Goal: Communication & Community: Answer question/provide support

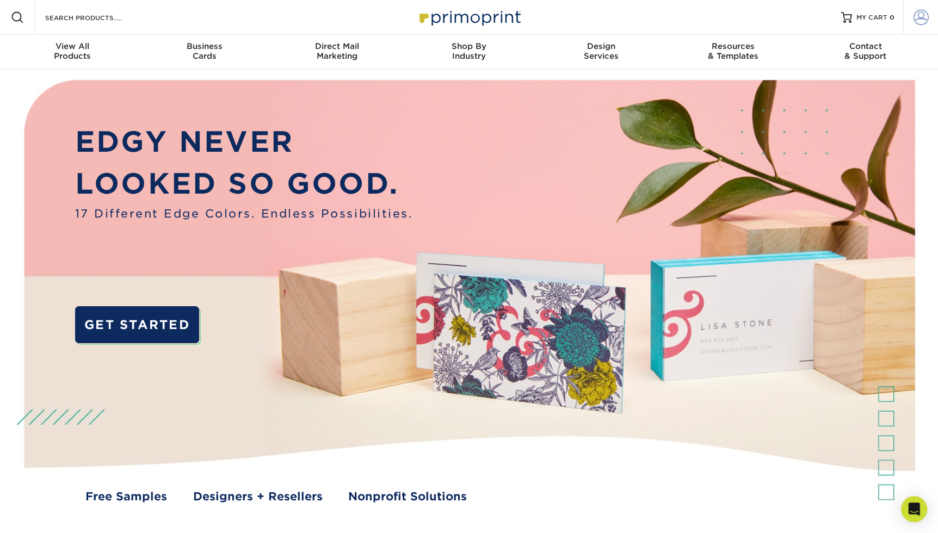
type input "angel4joy@live.com"
click at [918, 20] on span at bounding box center [920, 17] width 15 height 15
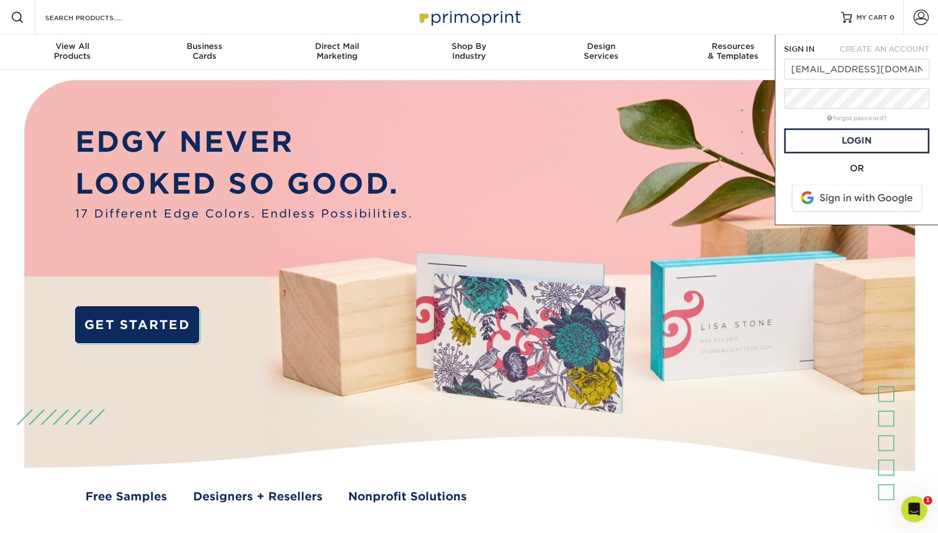
click at [841, 197] on span at bounding box center [857, 198] width 139 height 28
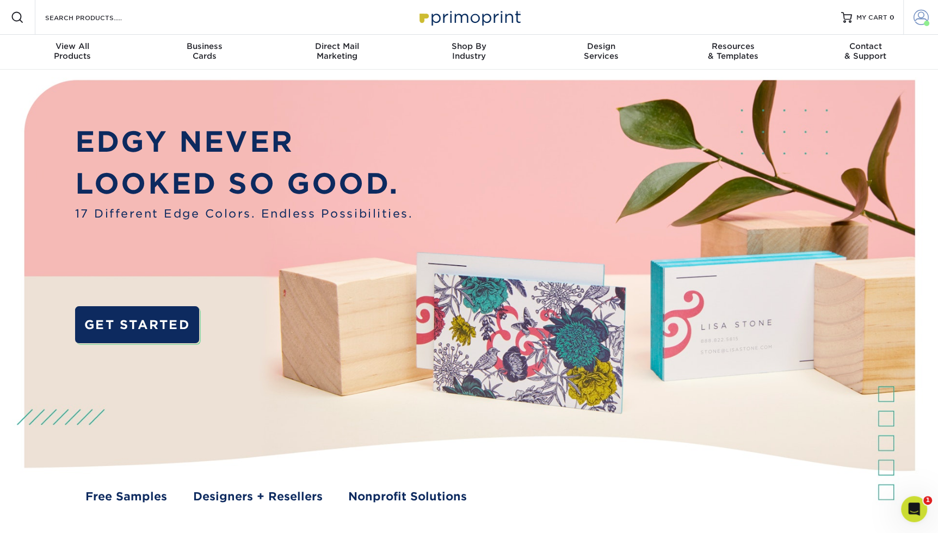
click at [925, 13] on span at bounding box center [920, 17] width 15 height 15
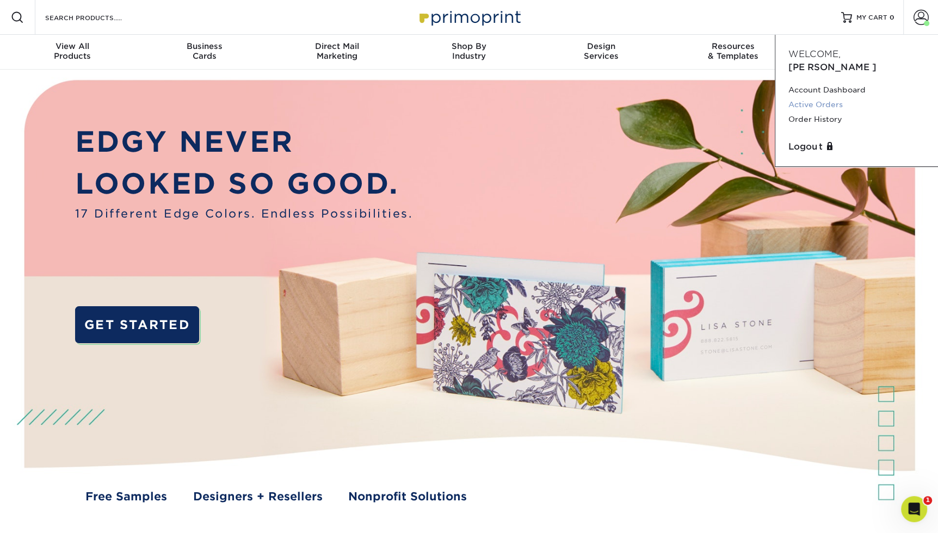
click at [821, 97] on link "Active Orders" at bounding box center [856, 104] width 137 height 15
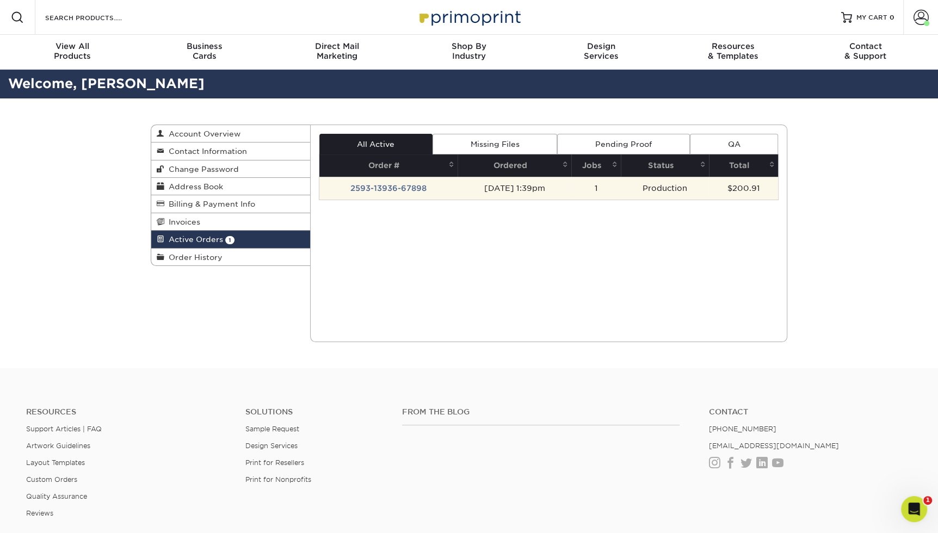
click at [400, 188] on td "2593-13936-67898" at bounding box center [388, 188] width 138 height 23
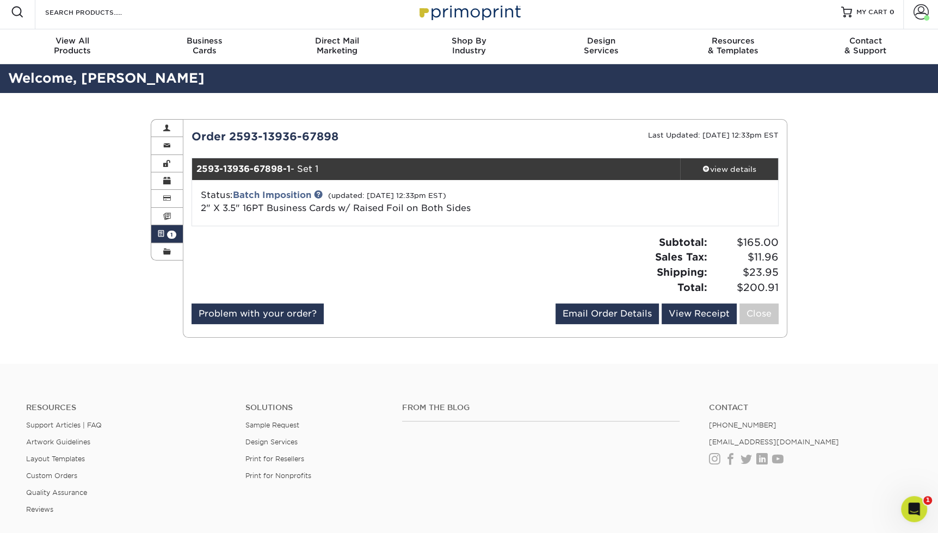
scroll to position [8, 0]
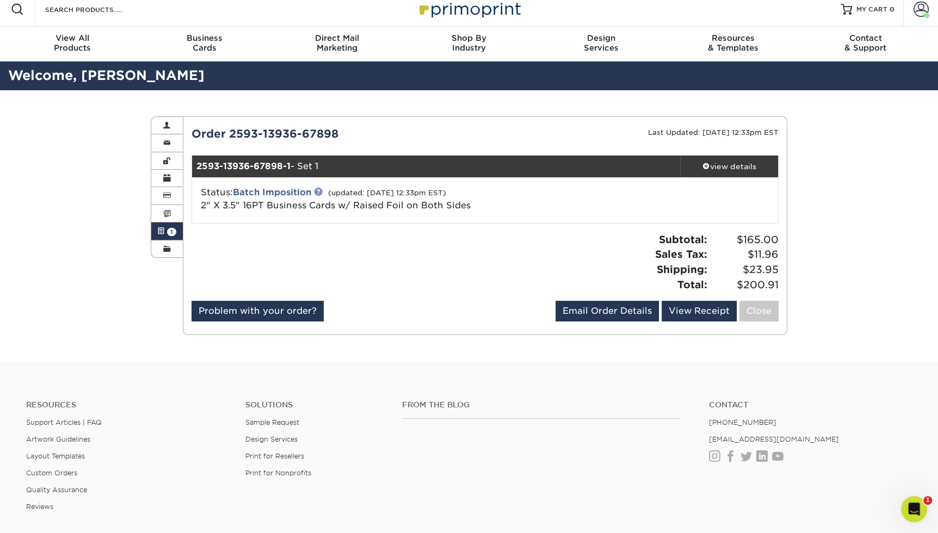
click at [320, 192] on link at bounding box center [318, 191] width 9 height 9
click at [736, 166] on div "view details" at bounding box center [729, 166] width 98 height 11
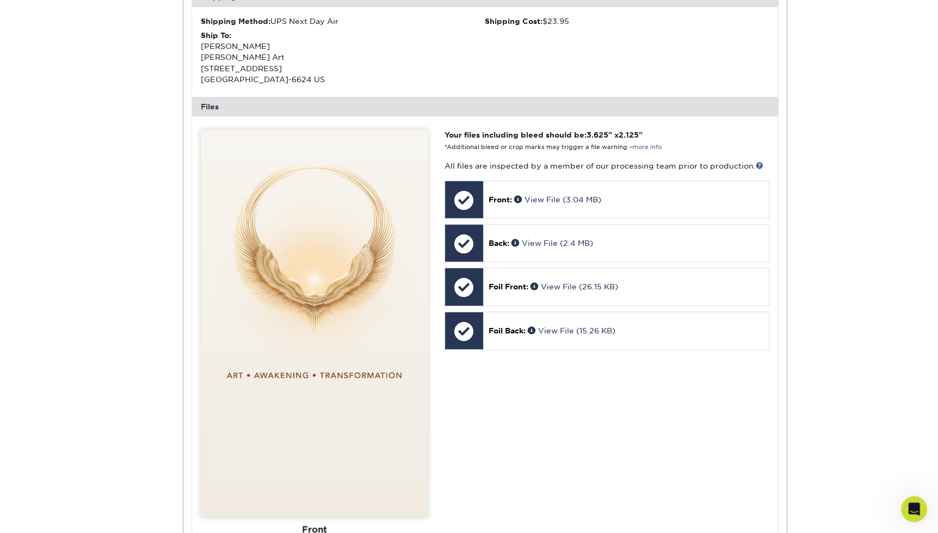
scroll to position [400, 0]
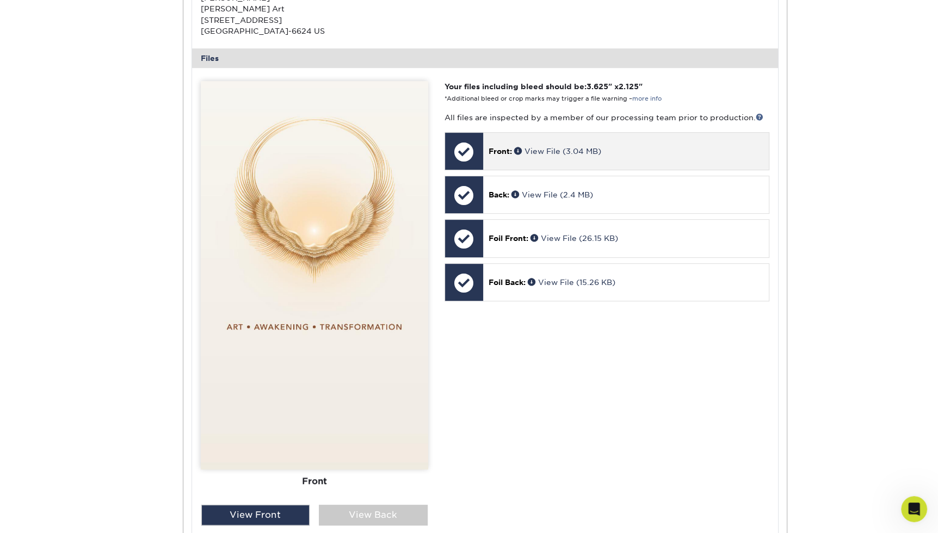
click at [660, 149] on p "Front: View File (3.04 MB)" at bounding box center [625, 151] width 275 height 11
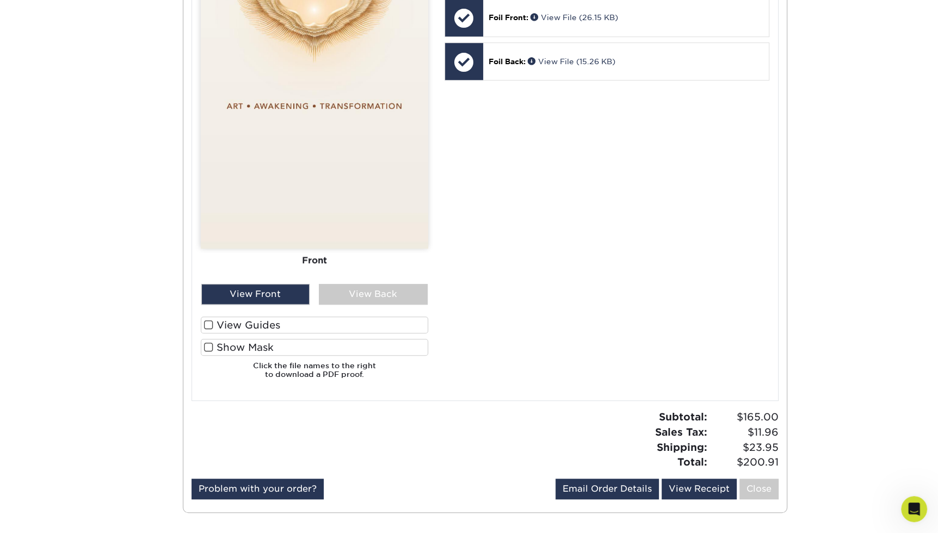
scroll to position [619, 0]
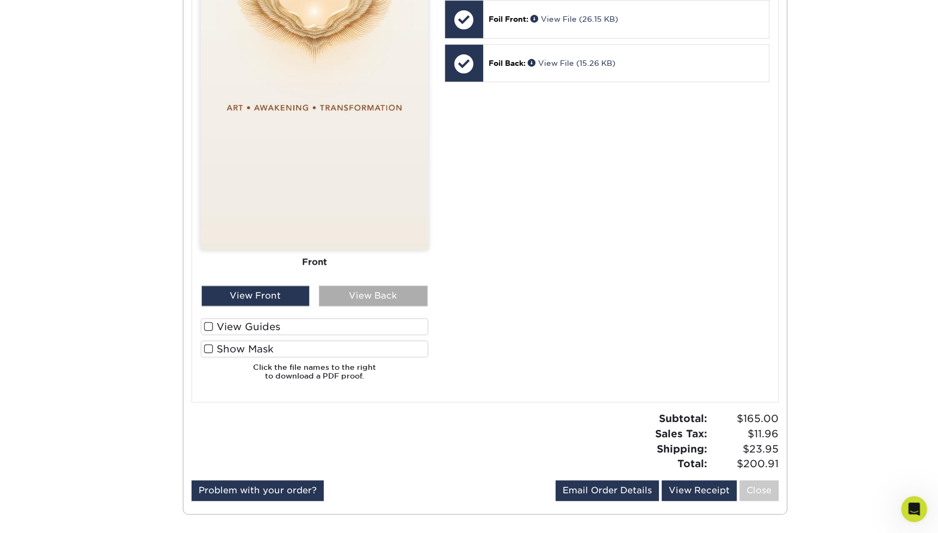
click at [381, 298] on div "View Back" at bounding box center [373, 296] width 109 height 21
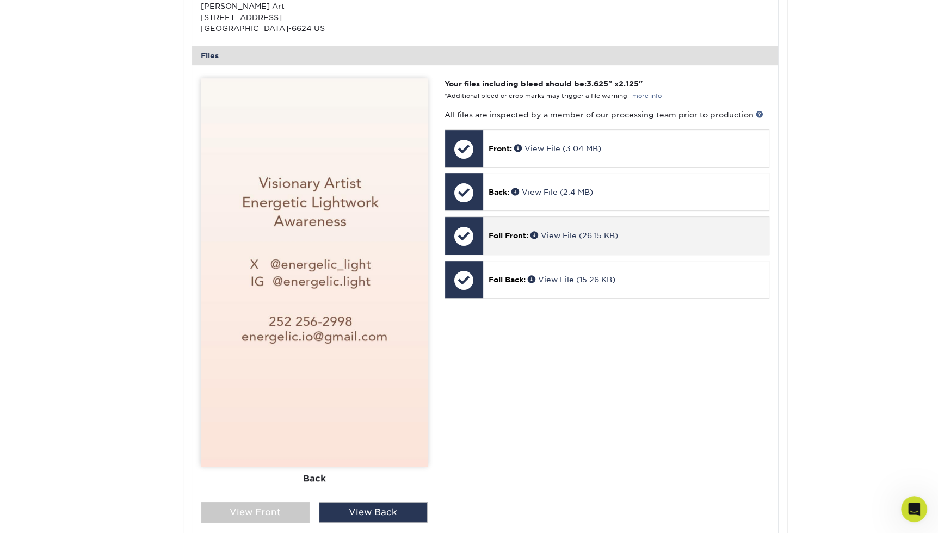
scroll to position [383, 0]
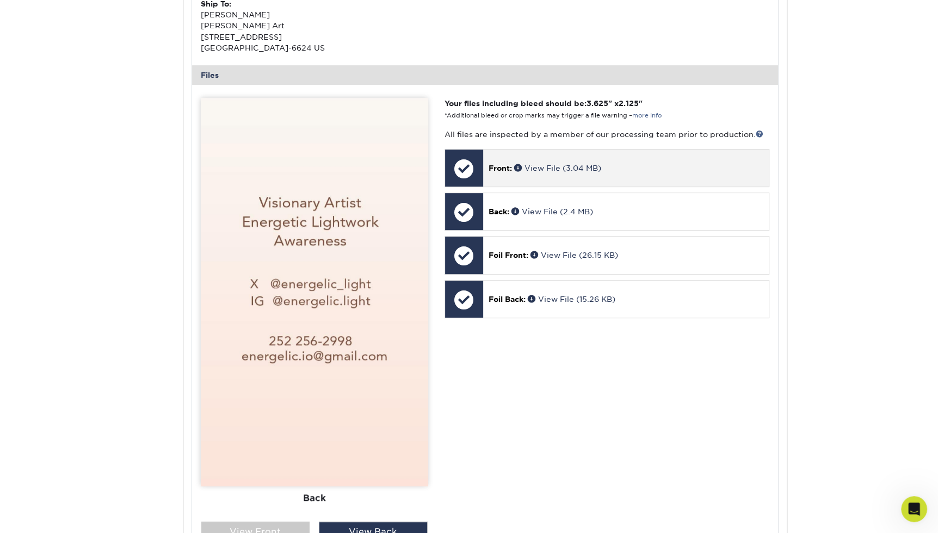
click at [639, 174] on div "Front: View File (3.04 MB)" at bounding box center [626, 168] width 286 height 37
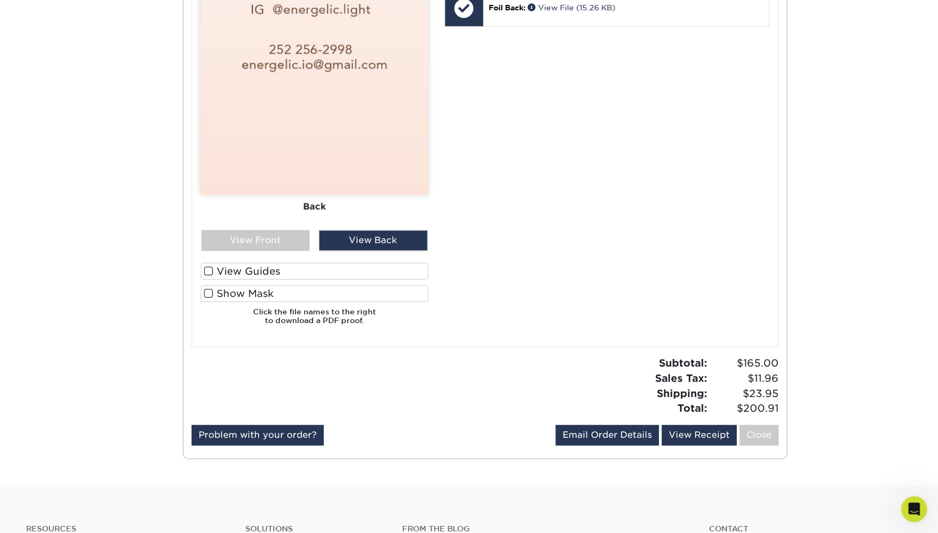
scroll to position [804, 0]
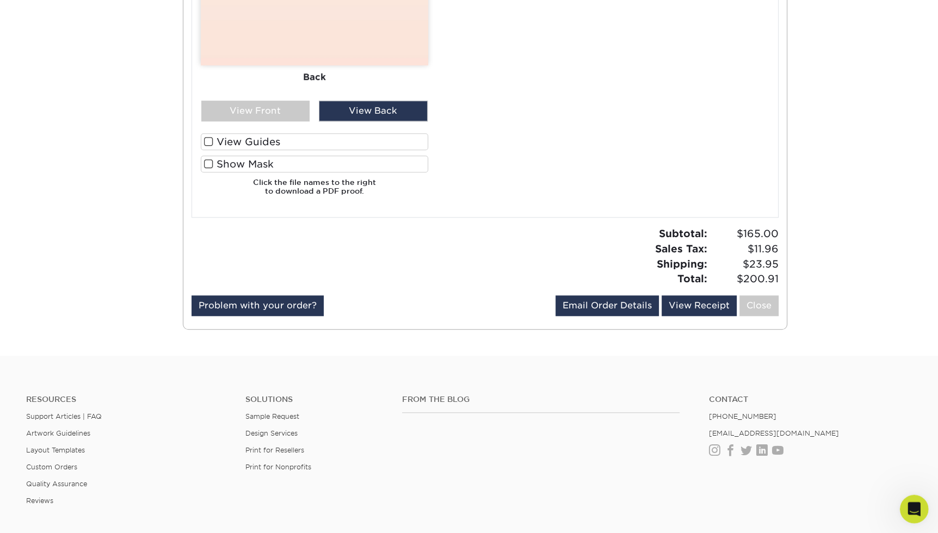
click at [909, 507] on icon "Open Intercom Messenger" at bounding box center [912, 508] width 18 height 18
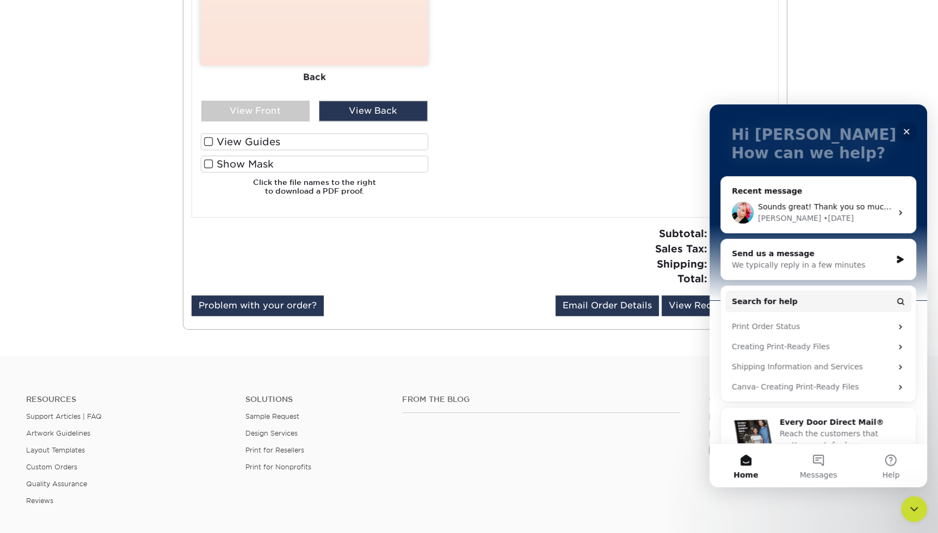
scroll to position [76, 0]
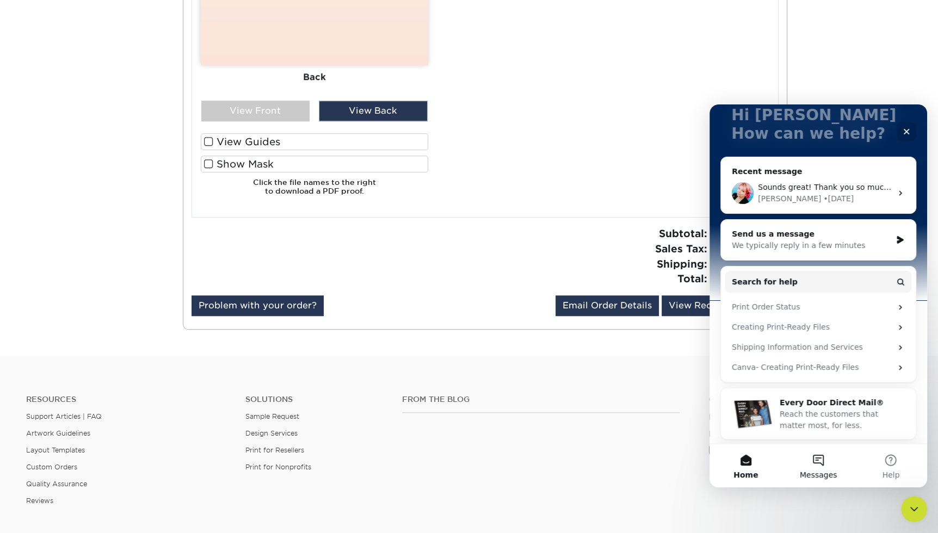
click at [819, 462] on button "Messages" at bounding box center [818, 466] width 72 height 44
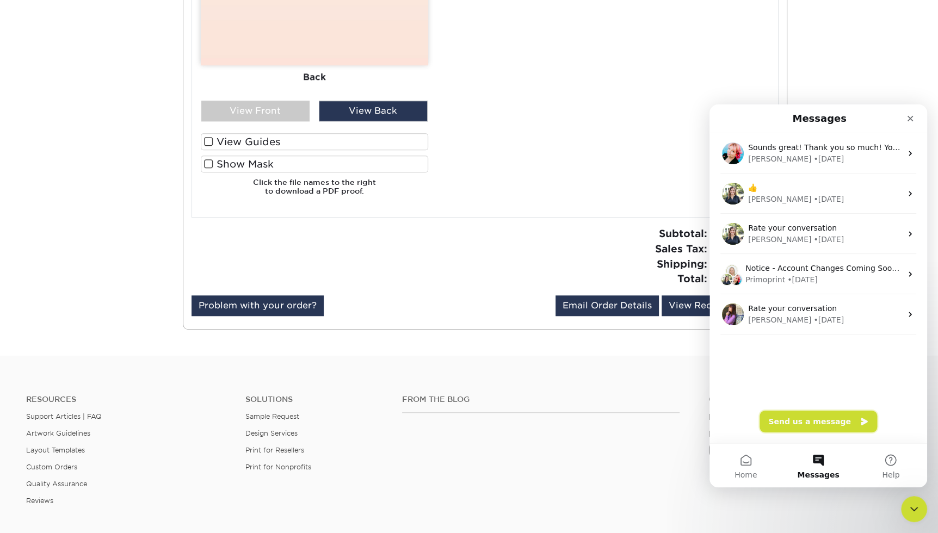
click at [800, 418] on button "Send us a message" at bounding box center [817, 422] width 117 height 22
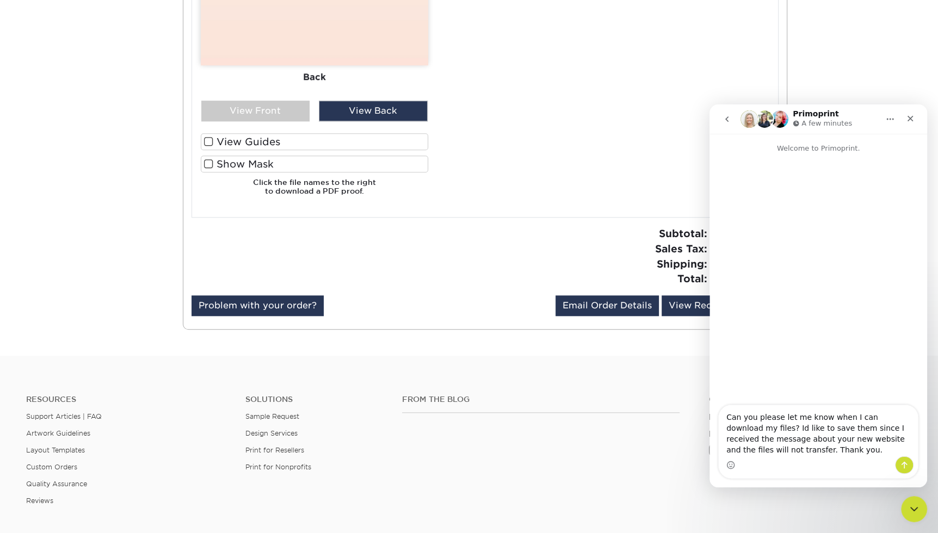
type textarea "Can you please let me know when I can download my files? Id like to save them s…"
click at [905, 468] on icon "Send a message…" at bounding box center [904, 465] width 9 height 9
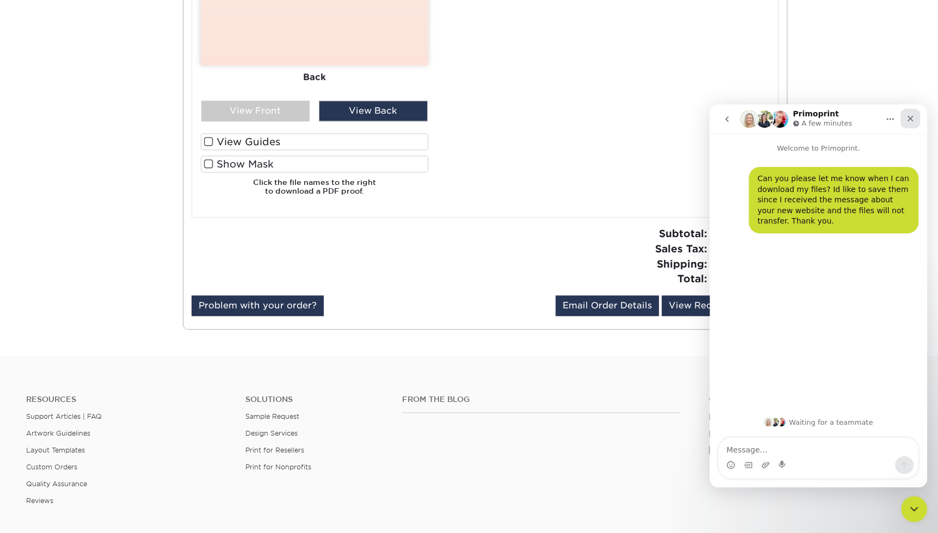
click at [910, 119] on icon "Close" at bounding box center [910, 119] width 6 height 6
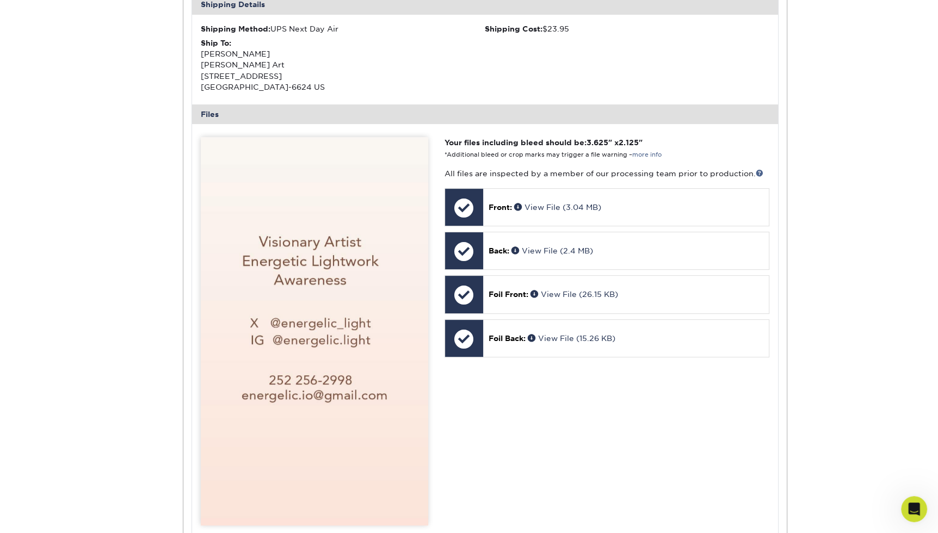
scroll to position [370, 0]
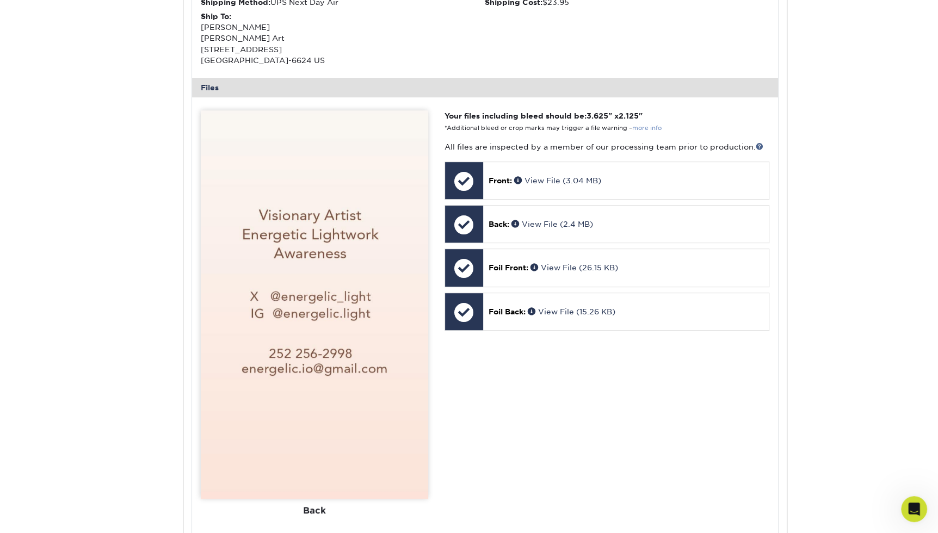
click at [651, 126] on link "more info" at bounding box center [646, 128] width 29 height 7
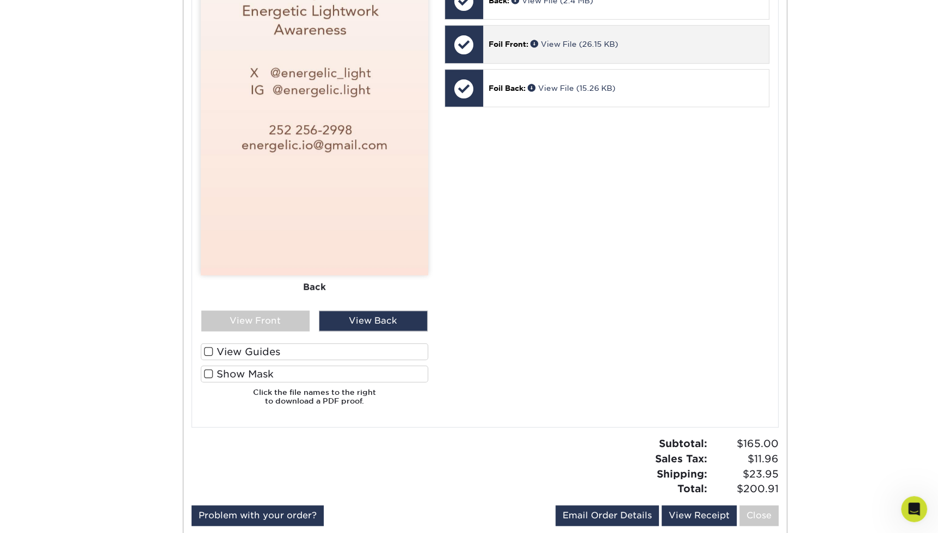
scroll to position [606, 0]
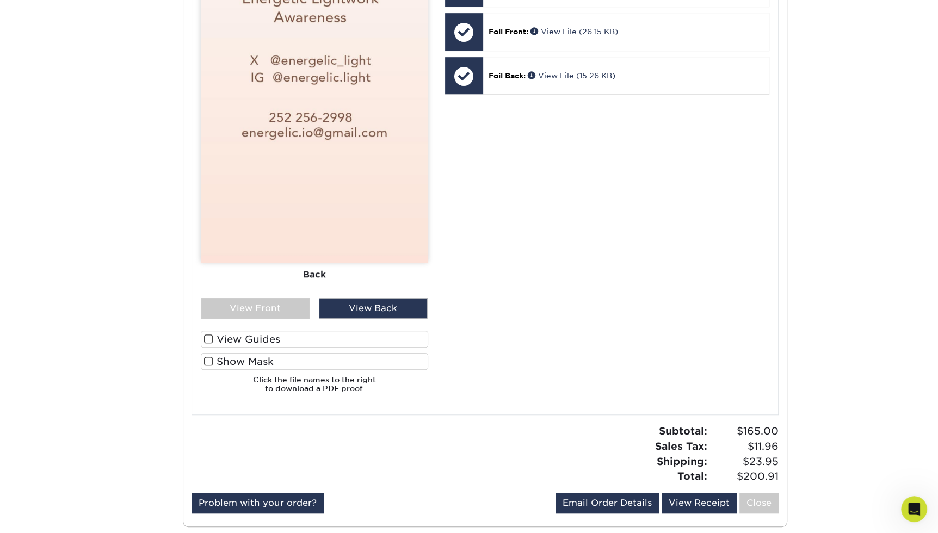
click at [300, 172] on img at bounding box center [314, 68] width 227 height 388
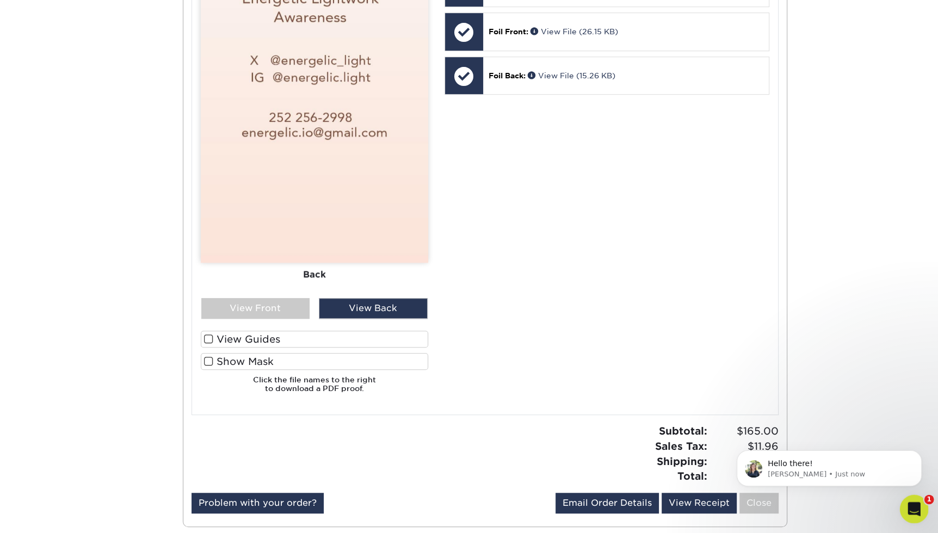
click at [919, 506] on icon "Open Intercom Messenger" at bounding box center [912, 508] width 18 height 18
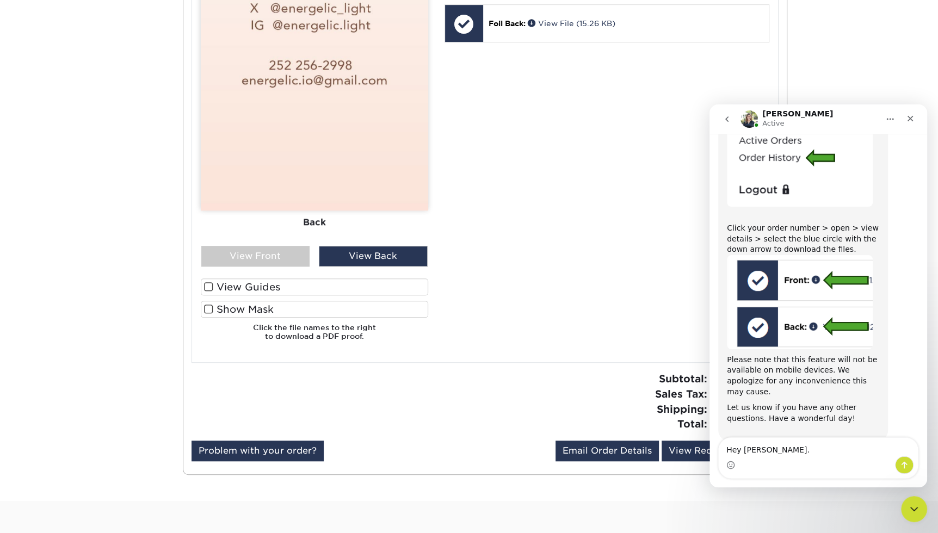
scroll to position [228, 0]
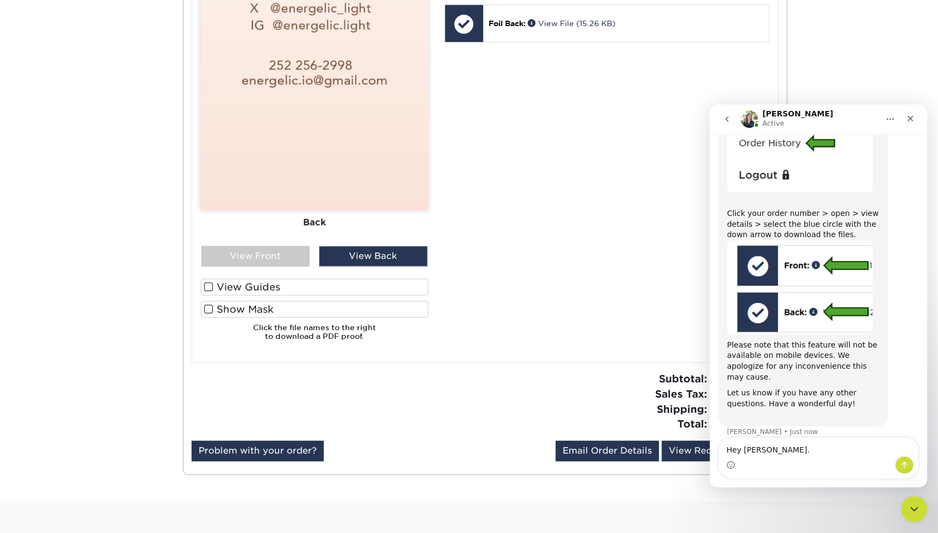
click at [780, 445] on textarea "Hey Irene." at bounding box center [817, 447] width 199 height 18
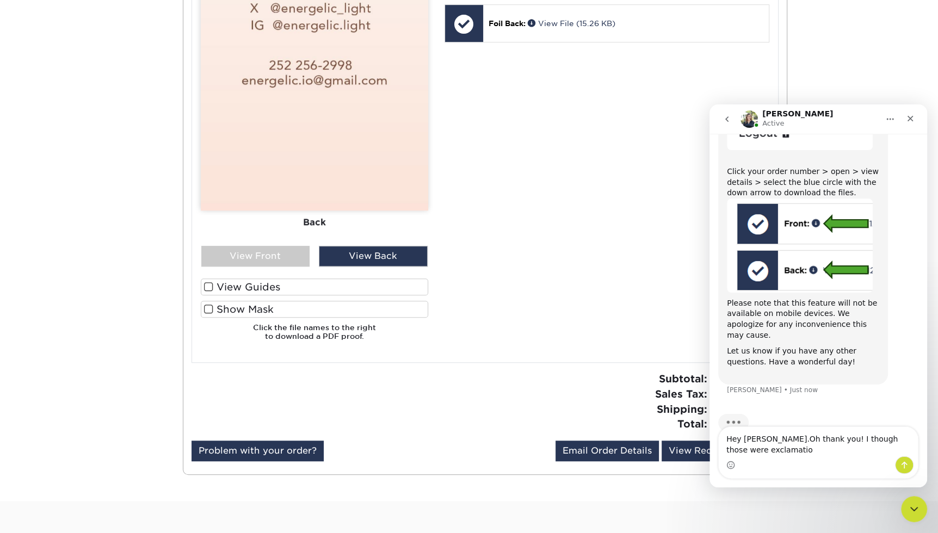
scroll to position [281, 0]
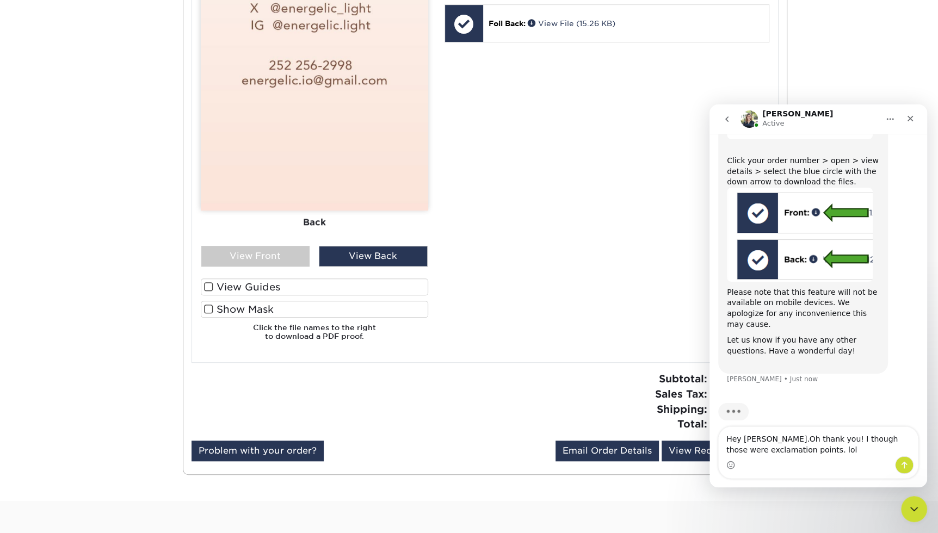
type textarea "Hey Irene.Oh thank you! I though those were exclamation points. lol"
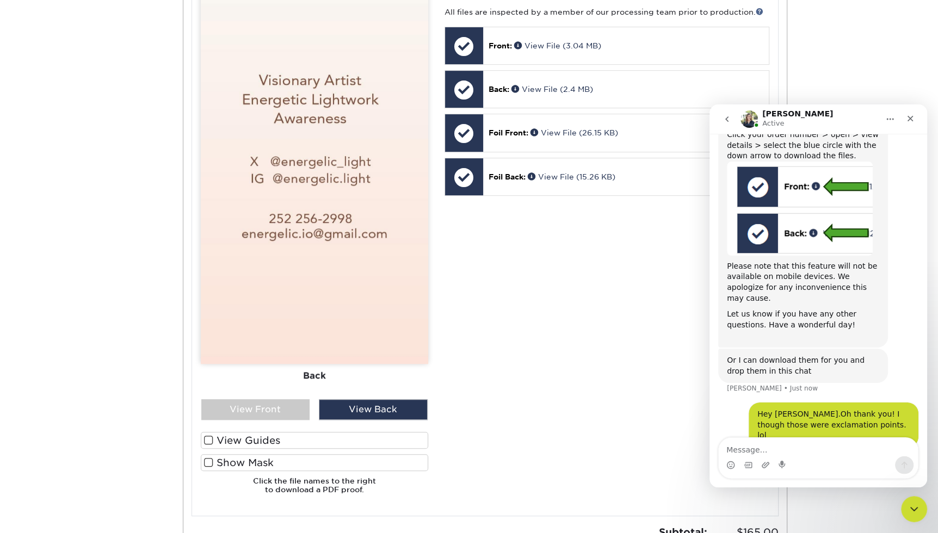
scroll to position [422, 0]
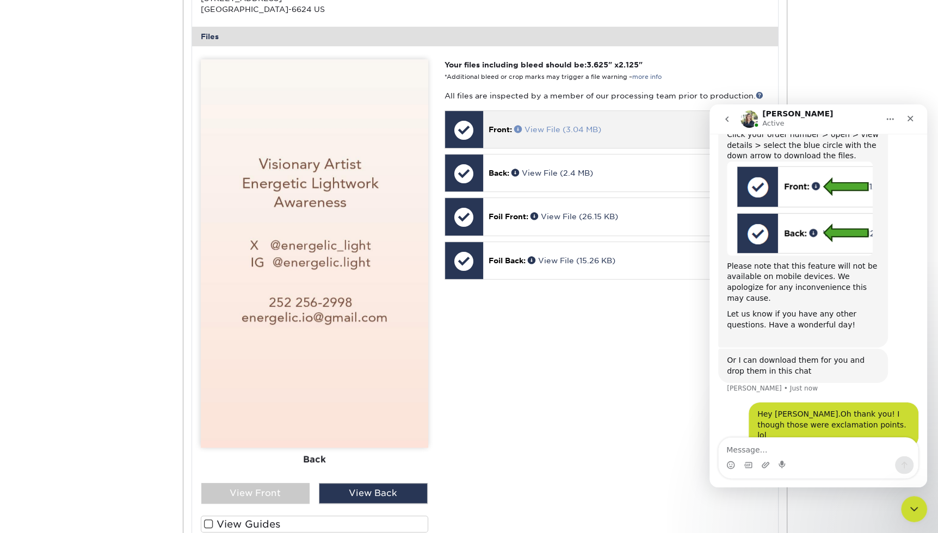
click at [519, 128] on span at bounding box center [519, 129] width 10 height 8
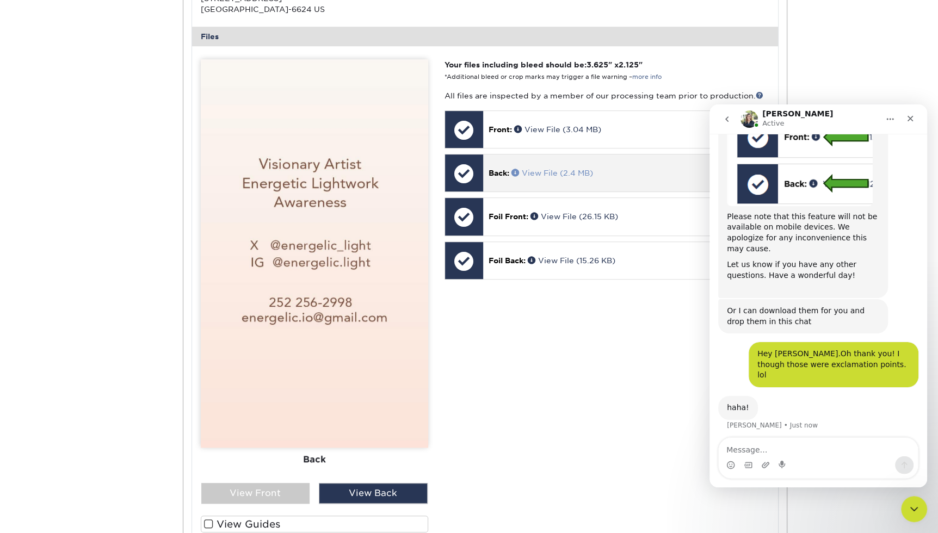
scroll to position [381, 0]
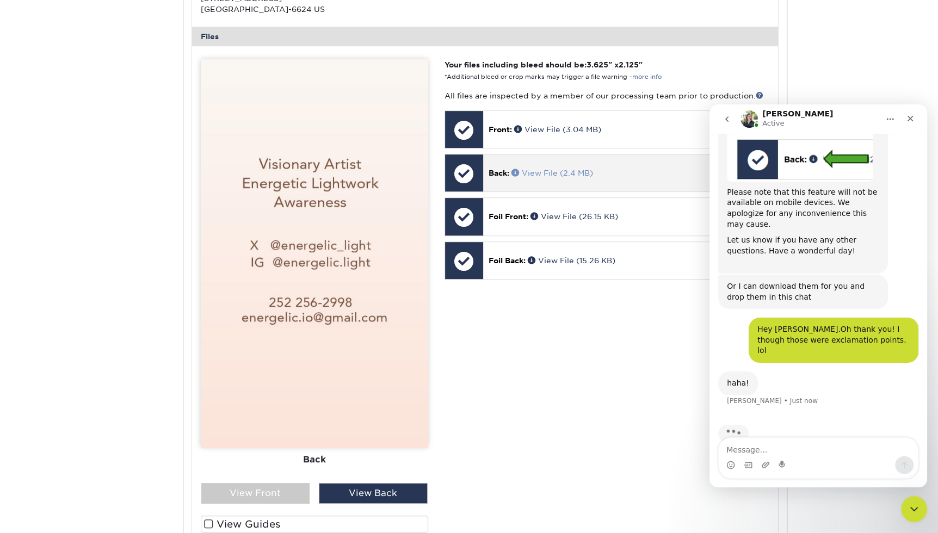
click at [515, 170] on span at bounding box center [516, 173] width 10 height 8
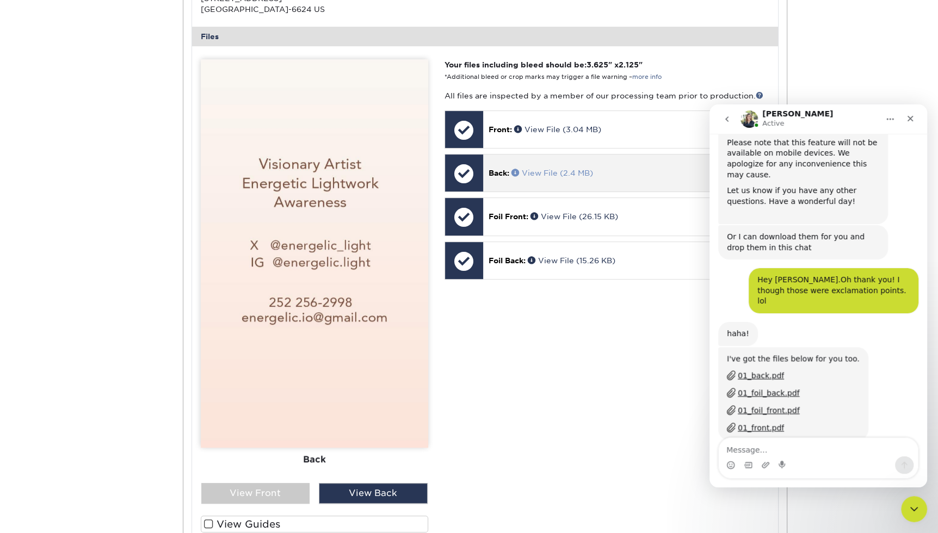
scroll to position [434, 0]
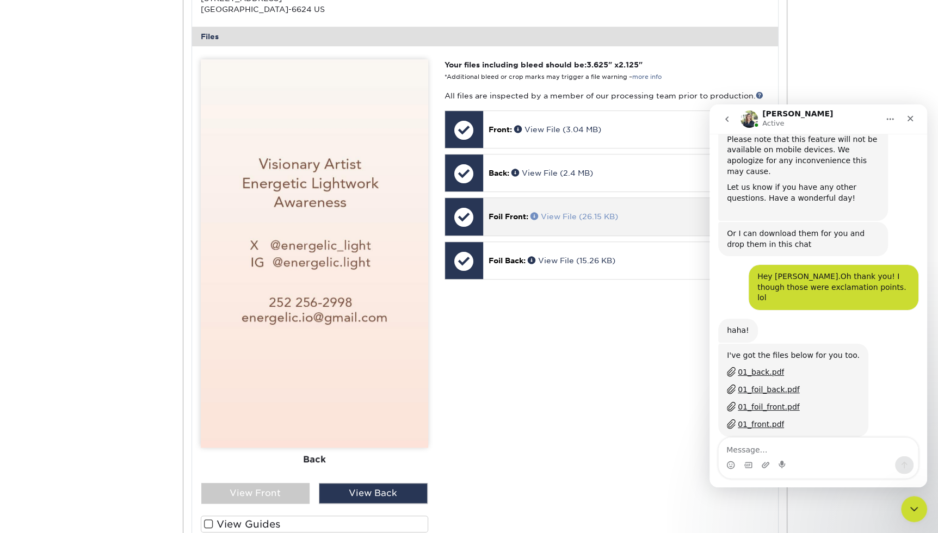
click at [536, 217] on span at bounding box center [535, 216] width 10 height 8
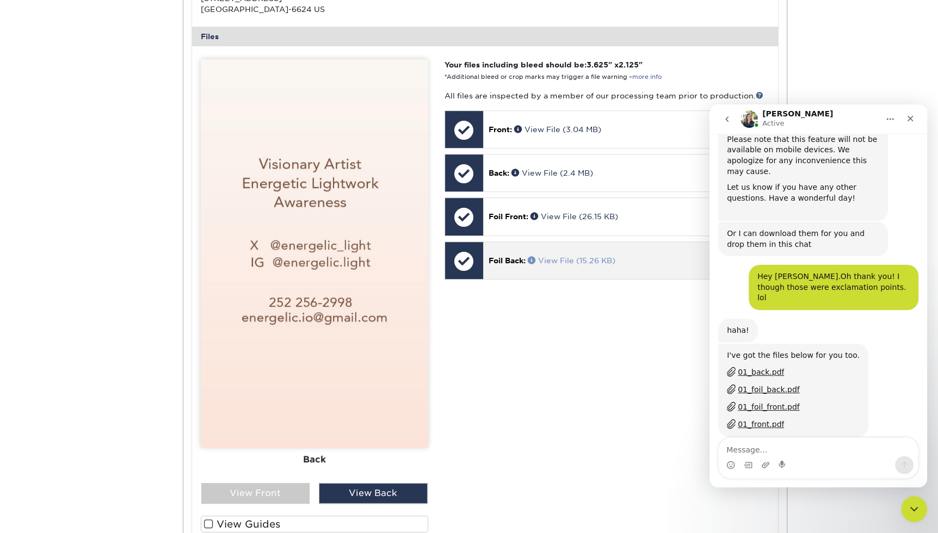
click at [534, 259] on span at bounding box center [533, 260] width 10 height 8
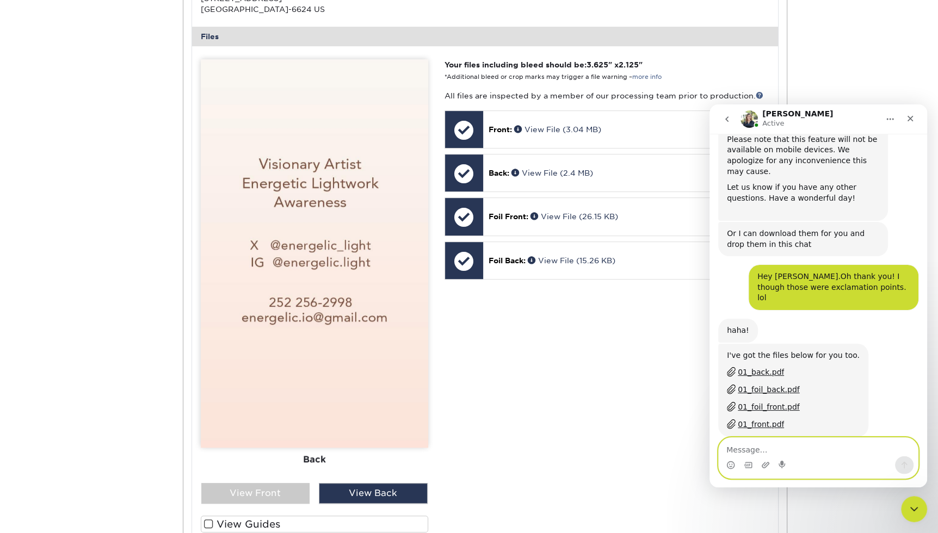
click at [791, 452] on textarea "Message…" at bounding box center [817, 447] width 199 height 18
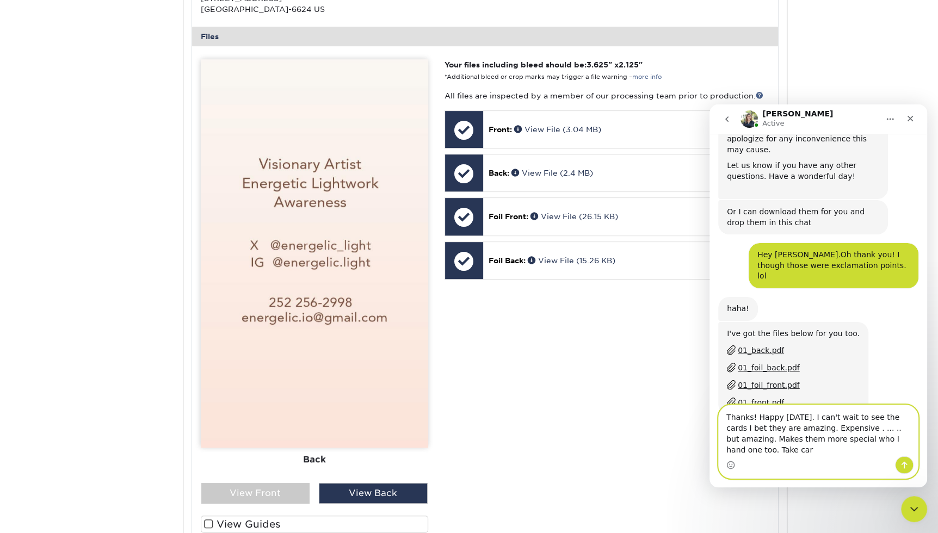
scroll to position [467, 0]
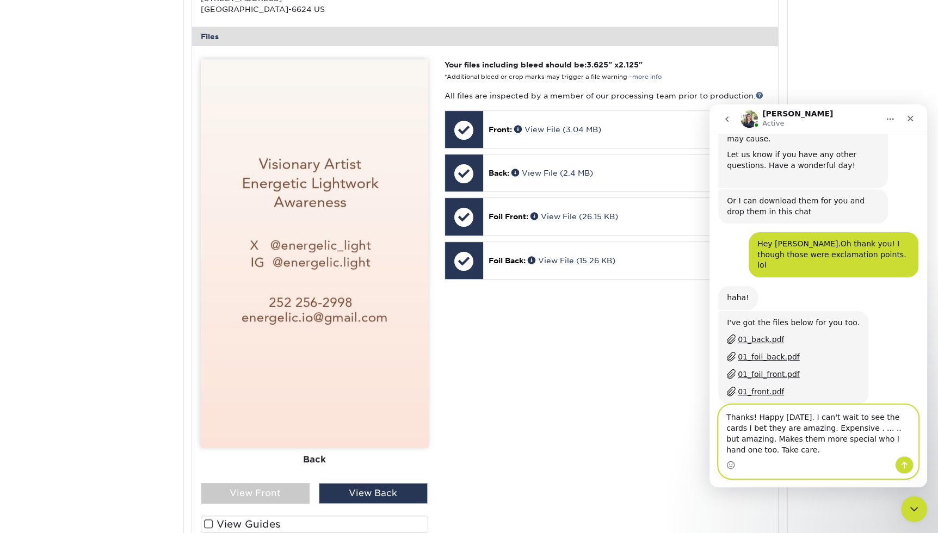
type textarea "Thanks! Happy Friday. I can't wait to see the cards I bet they are amazing. Exp…"
click at [902, 466] on icon "Send a message…" at bounding box center [904, 465] width 9 height 9
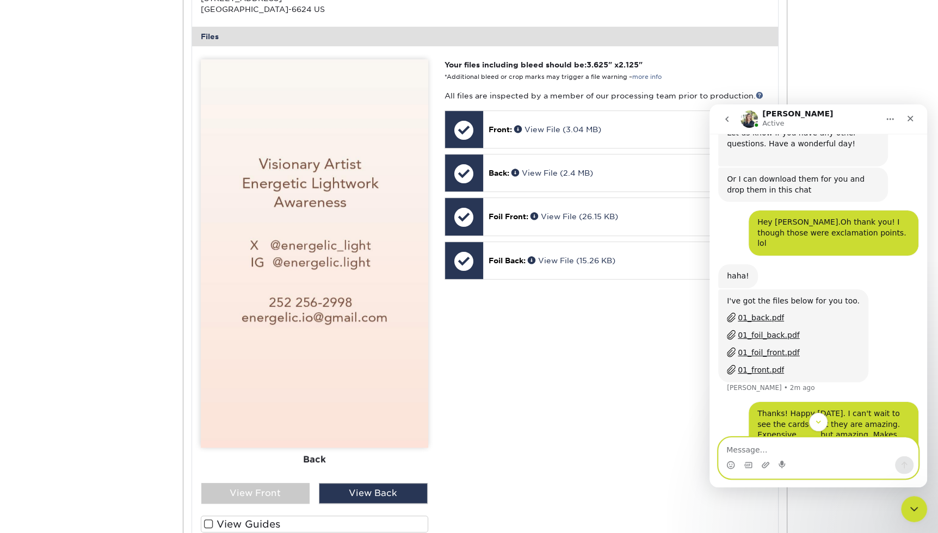
scroll to position [509, 0]
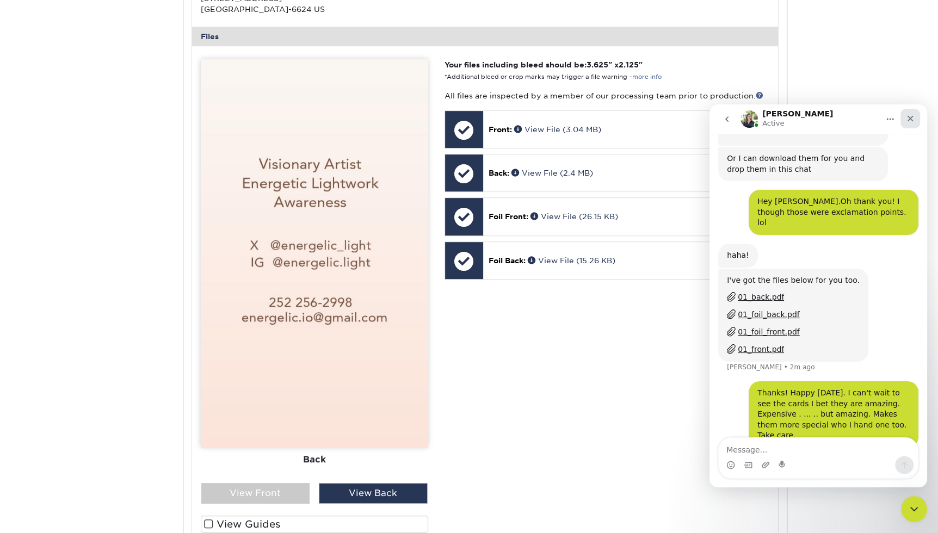
click at [910, 119] on icon "Close" at bounding box center [910, 119] width 6 height 6
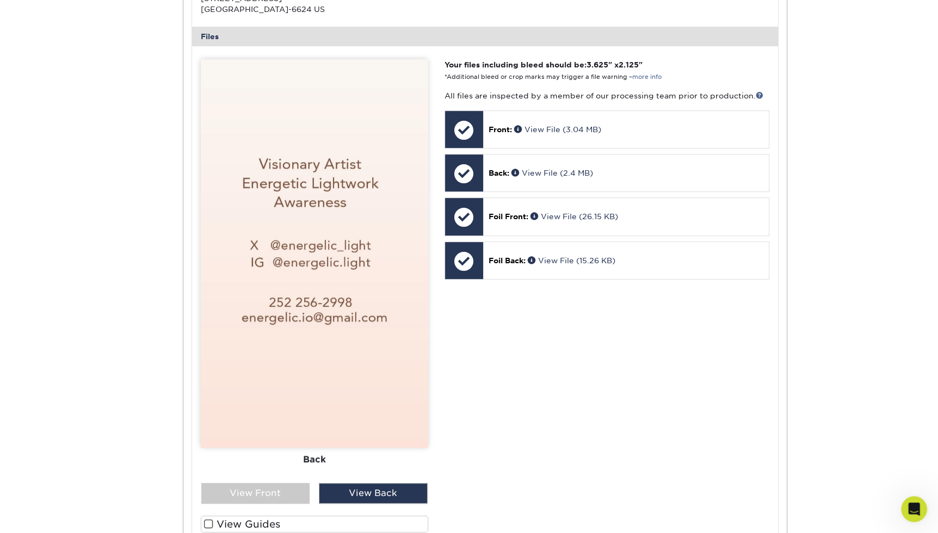
scroll to position [551, 0]
